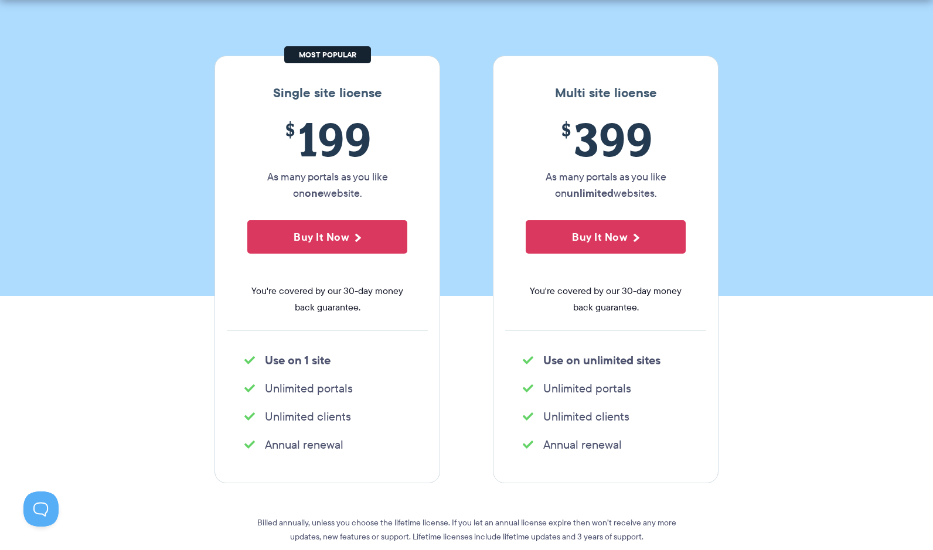
scroll to position [155, 0]
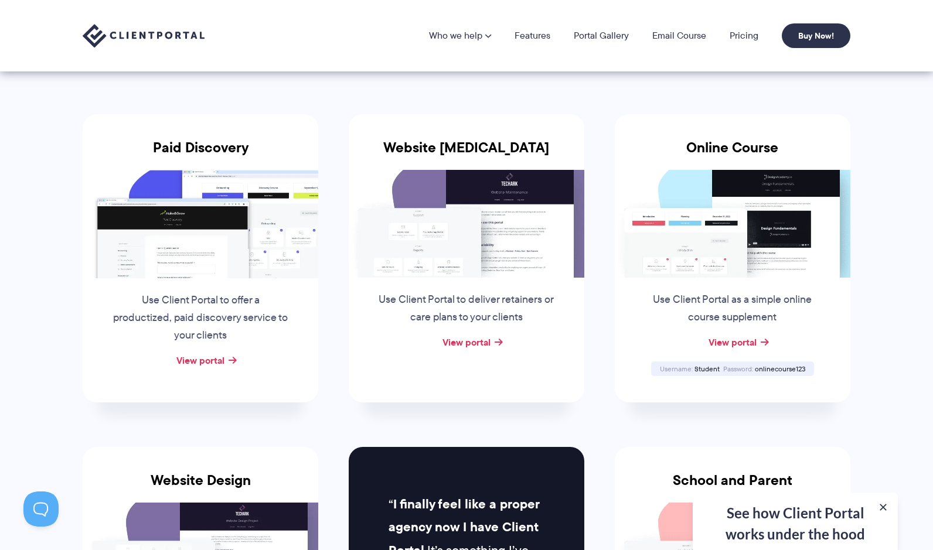
scroll to position [54, 0]
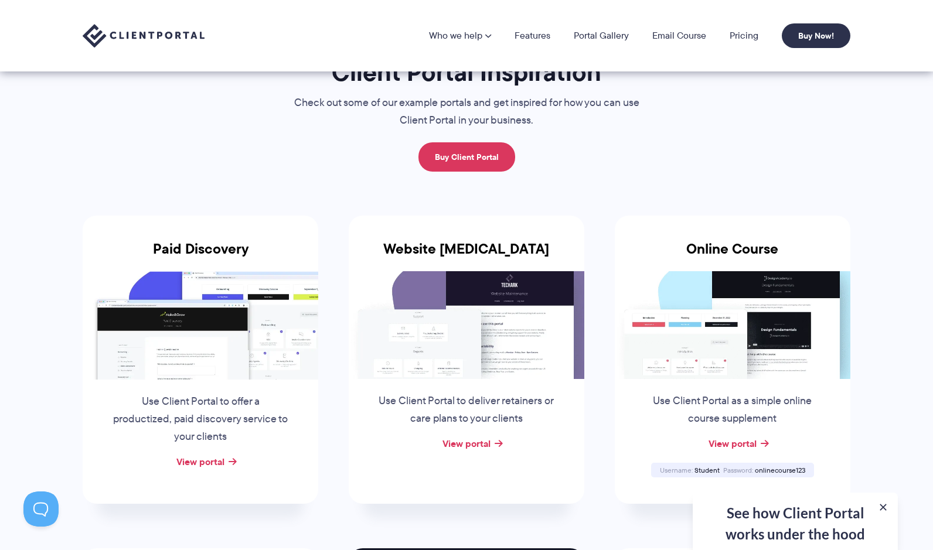
click at [738, 513] on div "See how Client Portal works under the hood Get an in-depth video covering every…" at bounding box center [795, 521] width 205 height 57
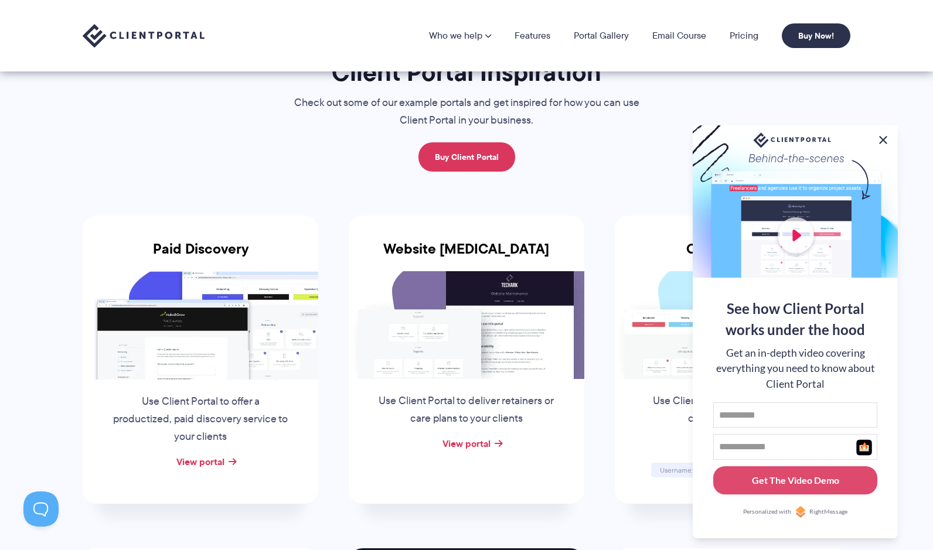
click at [883, 134] on button at bounding box center [883, 140] width 14 height 14
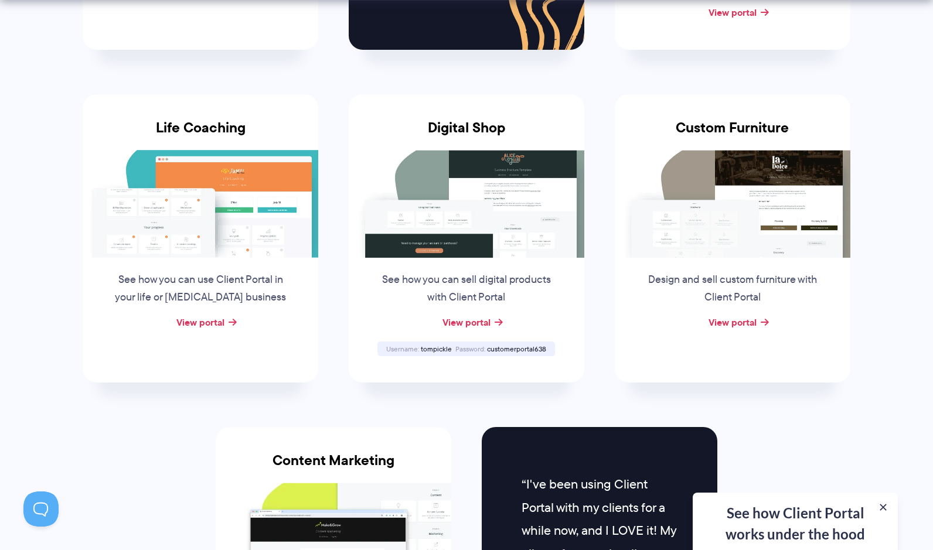
scroll to position [914, 0]
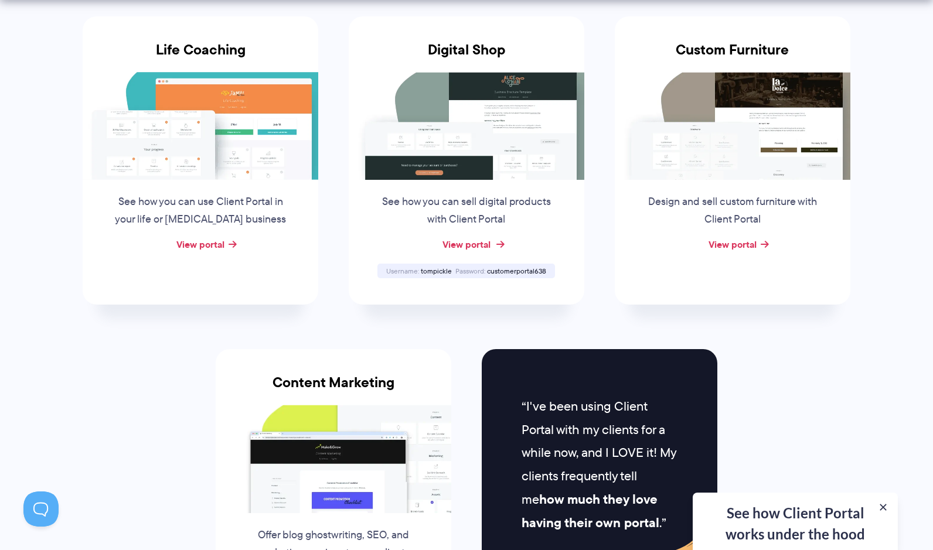
click at [468, 241] on link "View portal" at bounding box center [466, 244] width 48 height 14
click at [431, 268] on span "tompickle" at bounding box center [436, 271] width 31 height 10
copy span "tompickle"
click at [498, 266] on span "customerportal638" at bounding box center [516, 271] width 59 height 10
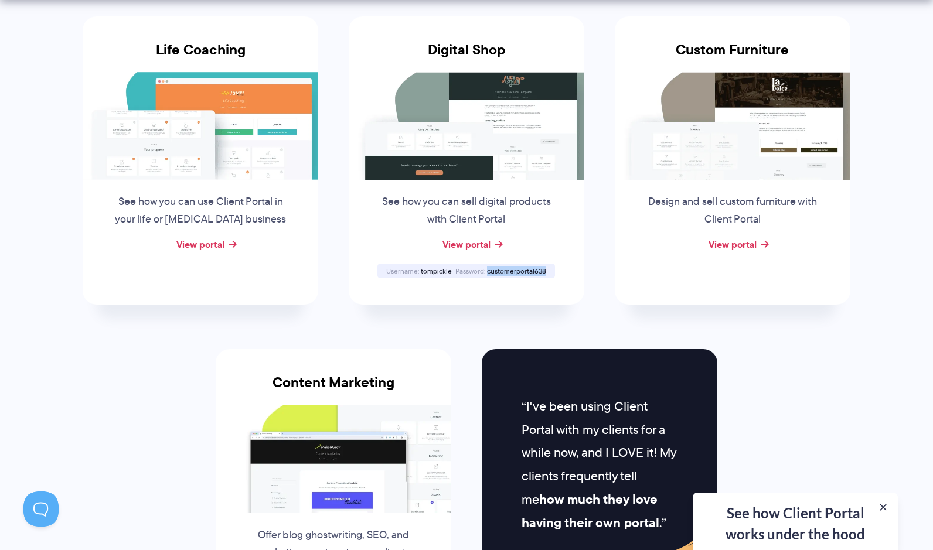
click at [498, 266] on span "customerportal638" at bounding box center [516, 271] width 59 height 10
copy span "customerportal638"
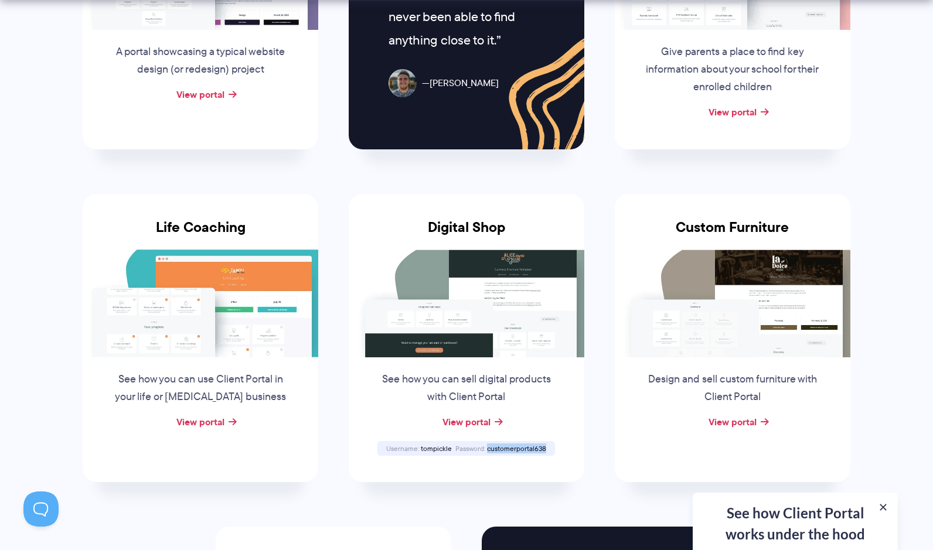
scroll to position [748, 0]
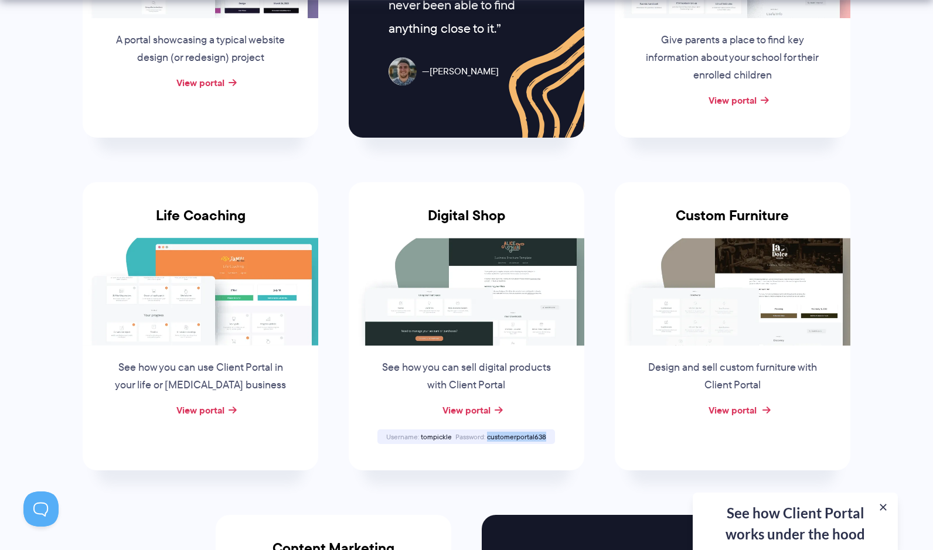
click at [732, 411] on link "View portal" at bounding box center [733, 410] width 48 height 14
